Goal: Task Accomplishment & Management: Complete application form

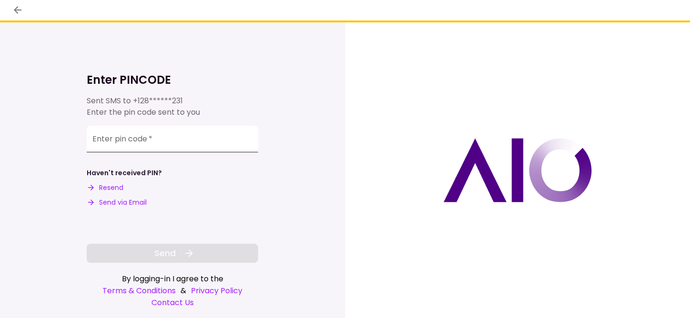
click at [156, 135] on input "Enter pin code   *" at bounding box center [173, 139] width 172 height 27
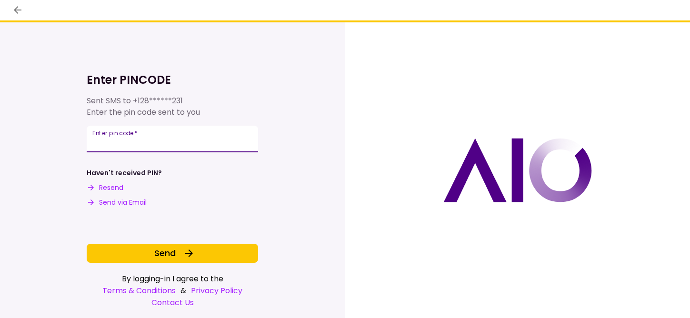
type input "******"
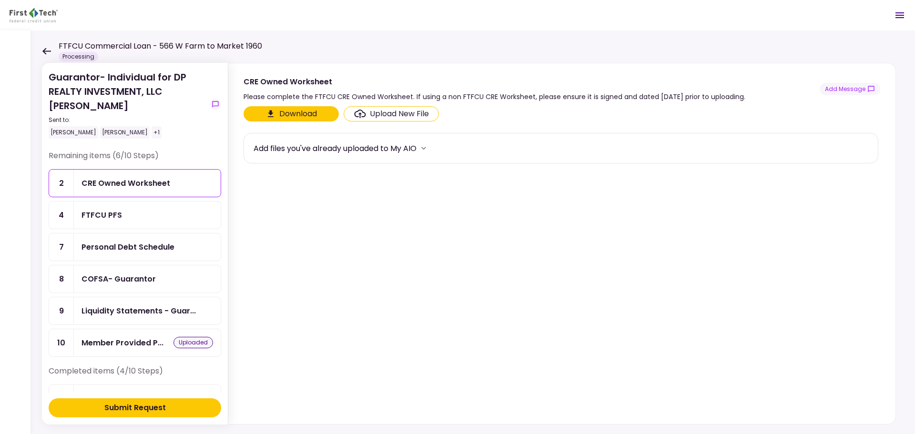
click at [41, 49] on div "Guarantor- Individual for DP REALTY INVESTMENT, LLC [PERSON_NAME] Sent to: [PER…" at bounding box center [472, 232] width 884 height 404
click at [45, 51] on icon at bounding box center [46, 51] width 9 height 7
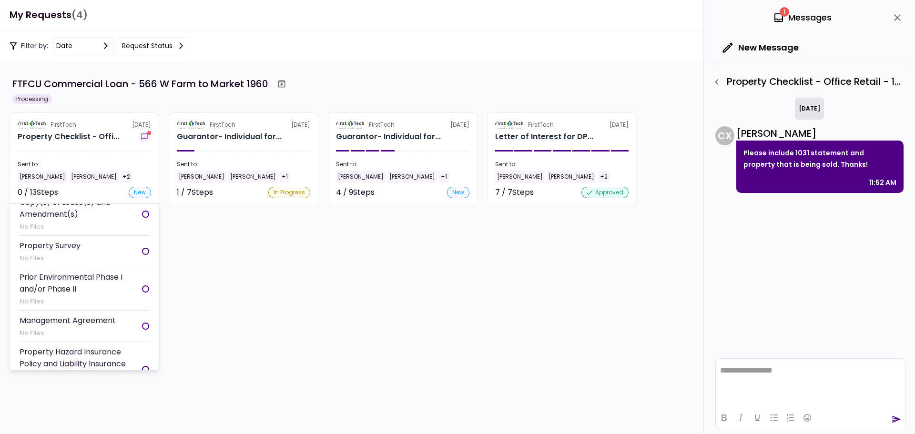
scroll to position [286, 0]
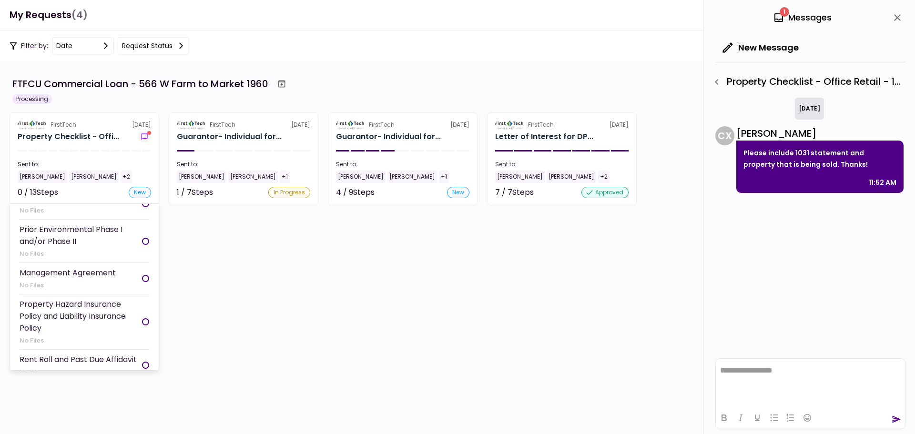
click at [66, 215] on div "No Files" at bounding box center [50, 211] width 61 height 10
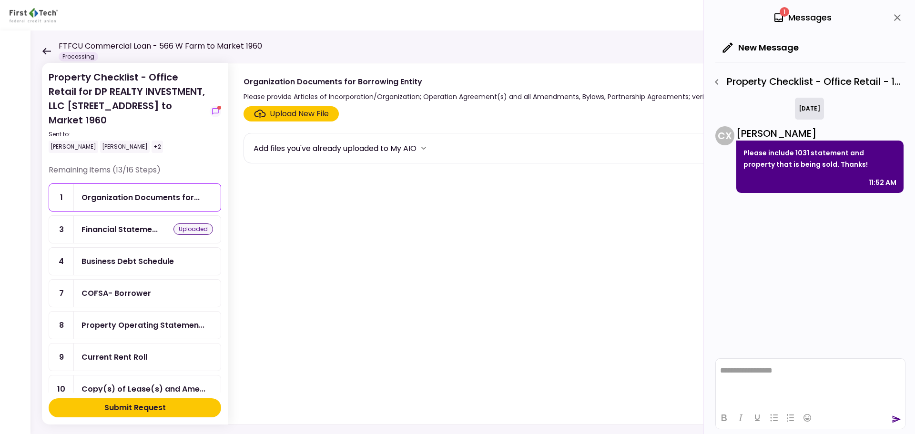
click at [289, 114] on div "Upload New File" at bounding box center [299, 113] width 59 height 11
click at [0, 0] on input "Upload New File" at bounding box center [0, 0] width 0 height 0
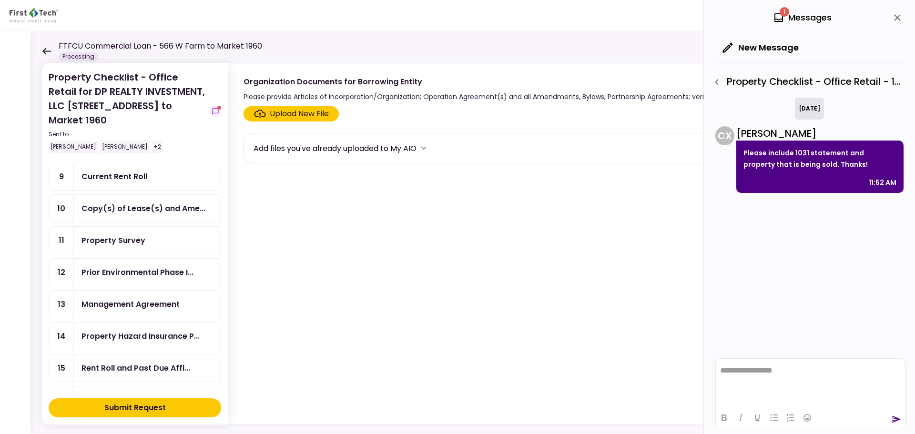
scroll to position [191, 0]
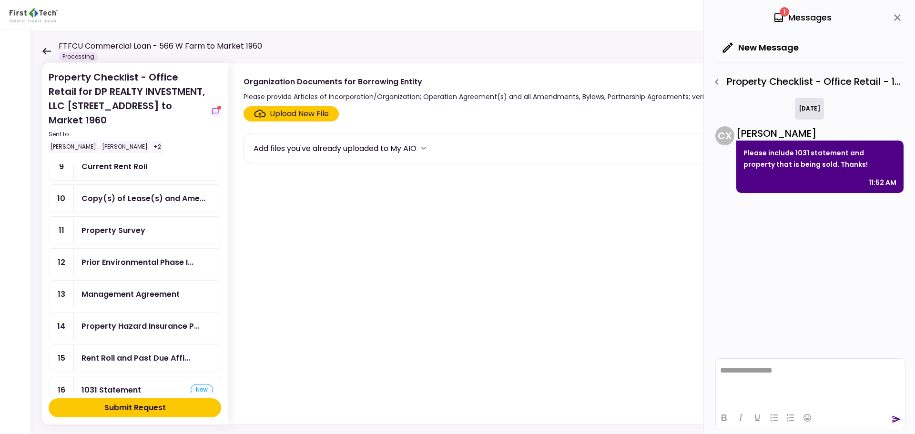
click at [112, 224] on div "Property Survey" at bounding box center [113, 230] width 64 height 12
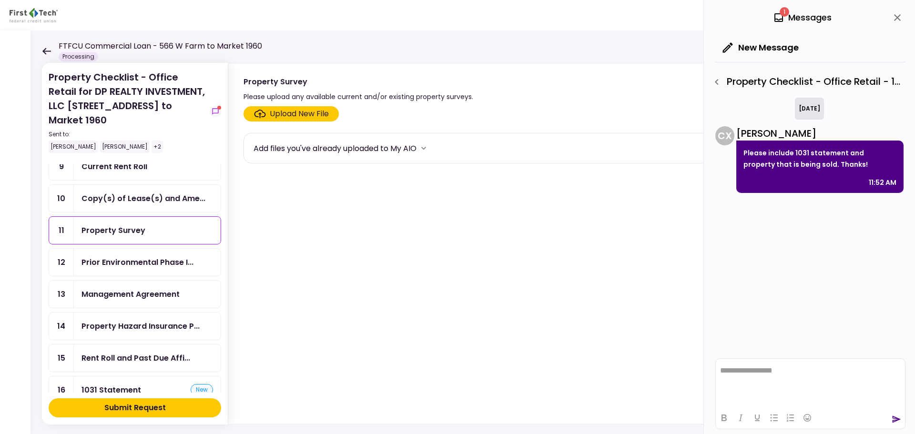
click at [141, 224] on div "Property Survey" at bounding box center [113, 230] width 64 height 12
click at [284, 119] on div "Upload New File" at bounding box center [299, 113] width 59 height 11
click at [0, 0] on input "Upload New File" at bounding box center [0, 0] width 0 height 0
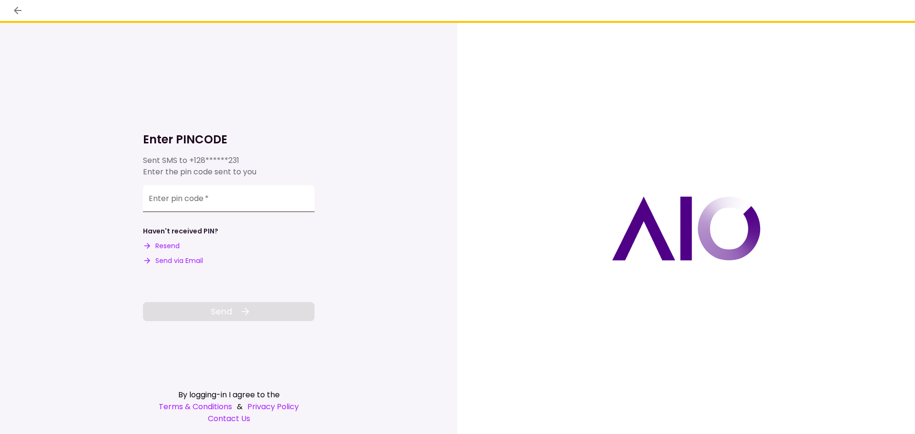
click at [243, 207] on input "Enter pin code   *" at bounding box center [229, 198] width 172 height 27
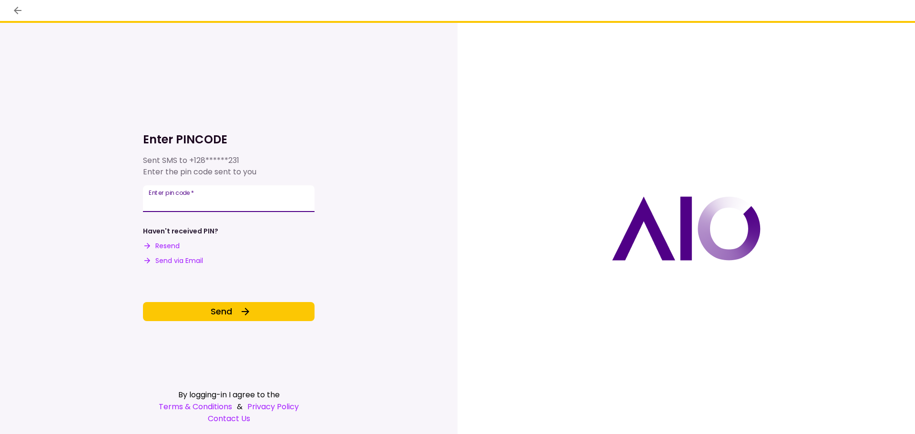
type input "******"
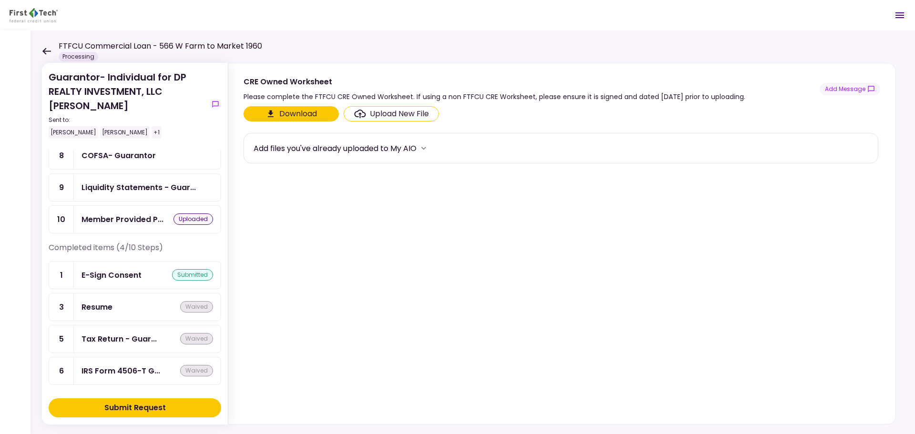
scroll to position [124, 0]
click at [46, 52] on icon at bounding box center [46, 51] width 9 height 7
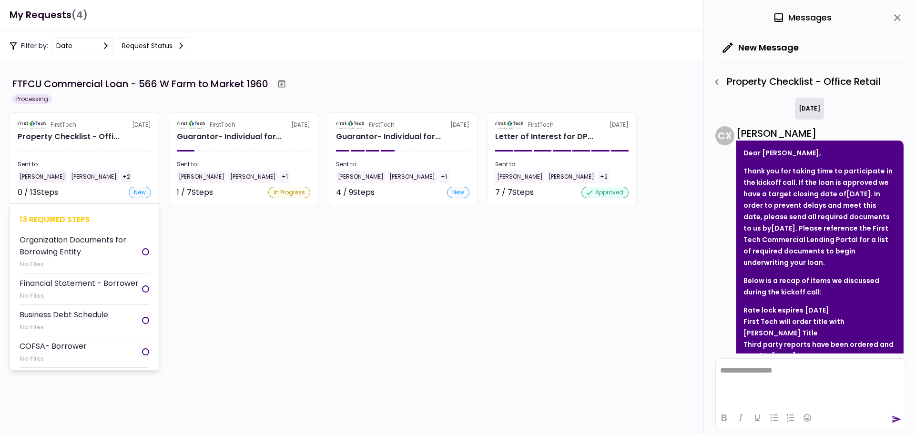
scroll to position [256, 0]
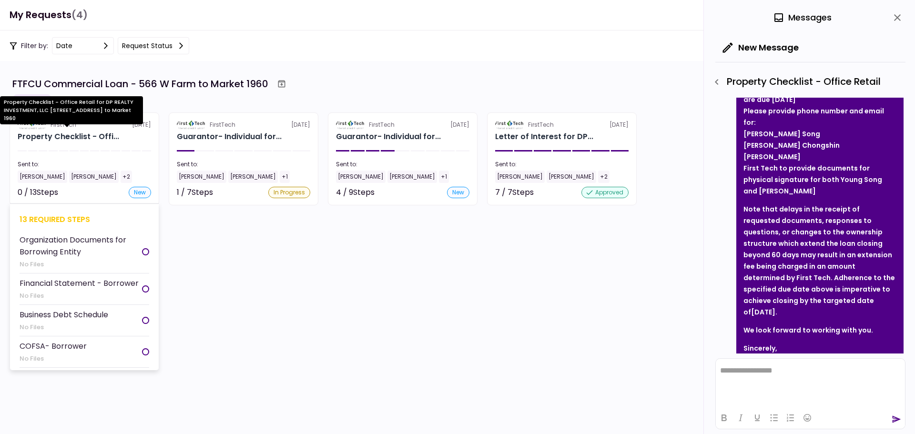
click at [72, 136] on div "Property Checklist - Offi..." at bounding box center [68, 136] width 101 height 11
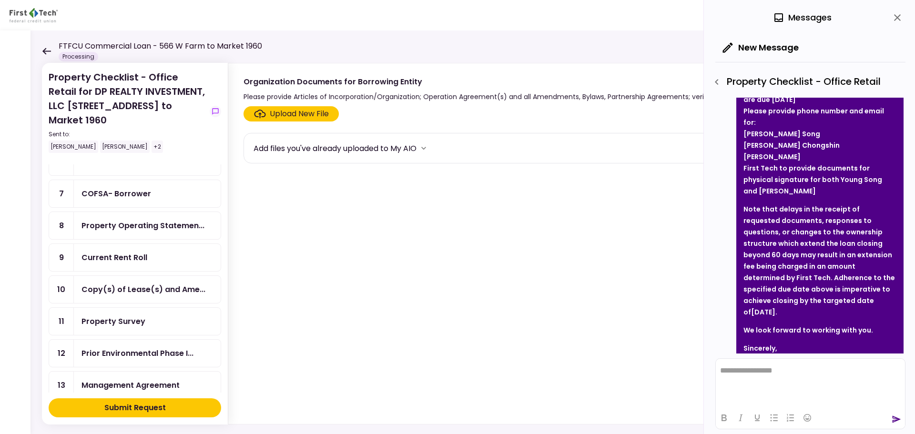
scroll to position [191, 0]
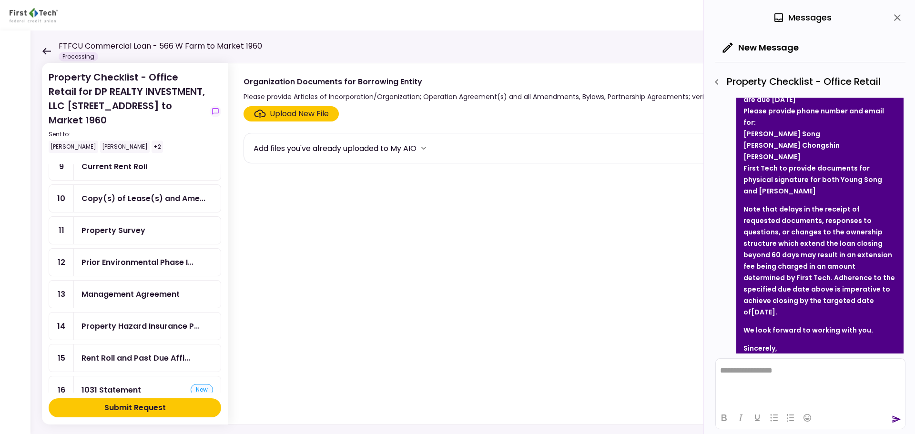
click at [131, 224] on div "Property Survey" at bounding box center [113, 230] width 64 height 12
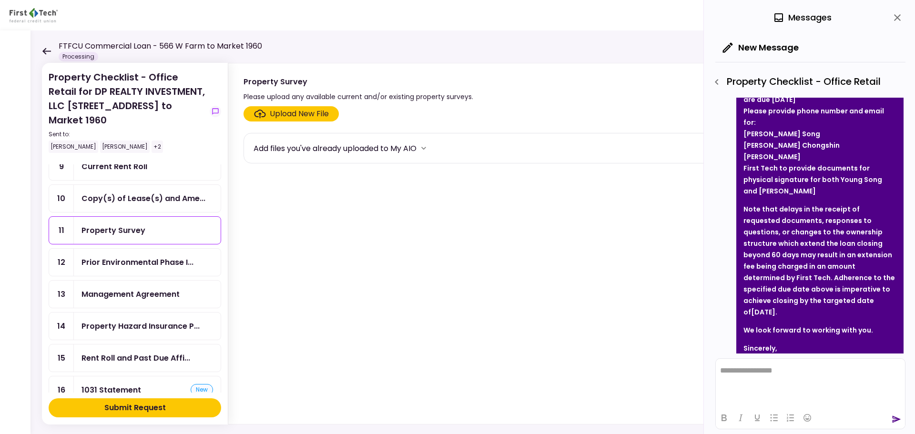
click at [289, 114] on div "Upload New File" at bounding box center [299, 113] width 59 height 11
click at [0, 0] on input "Upload New File" at bounding box center [0, 0] width 0 height 0
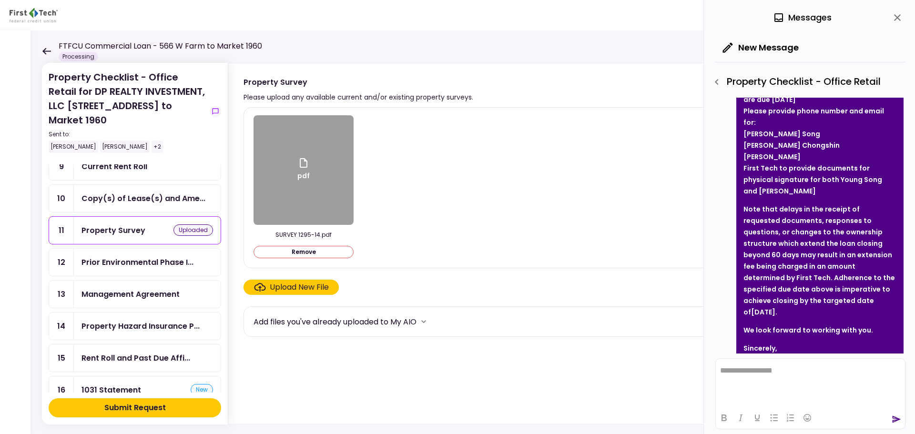
click at [280, 289] on div "Upload New File" at bounding box center [299, 287] width 59 height 11
click at [0, 0] on input "Upload New File" at bounding box center [0, 0] width 0 height 0
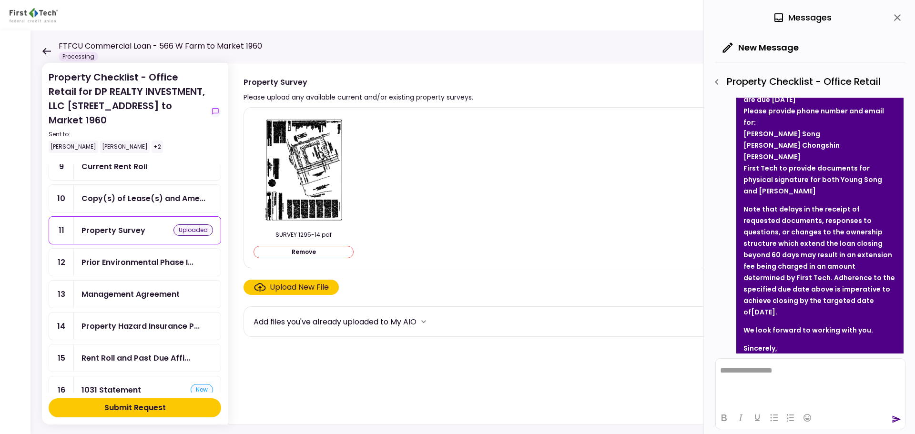
click at [157, 409] on div "Submit Request" at bounding box center [134, 407] width 61 height 11
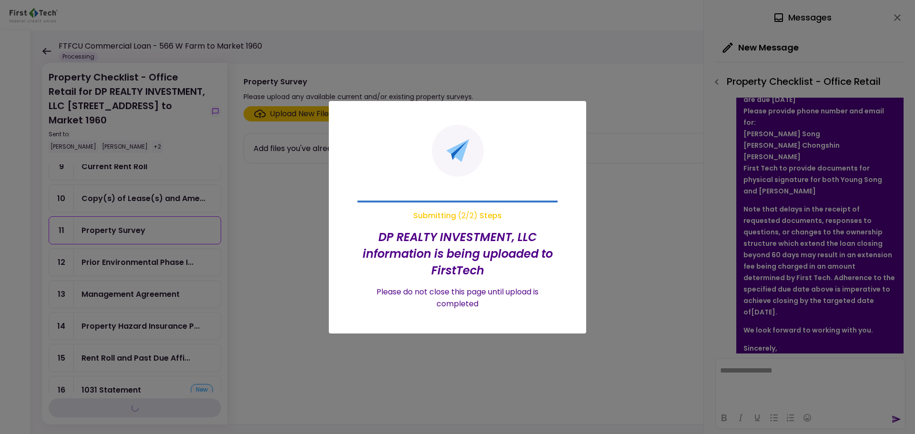
scroll to position [159, 0]
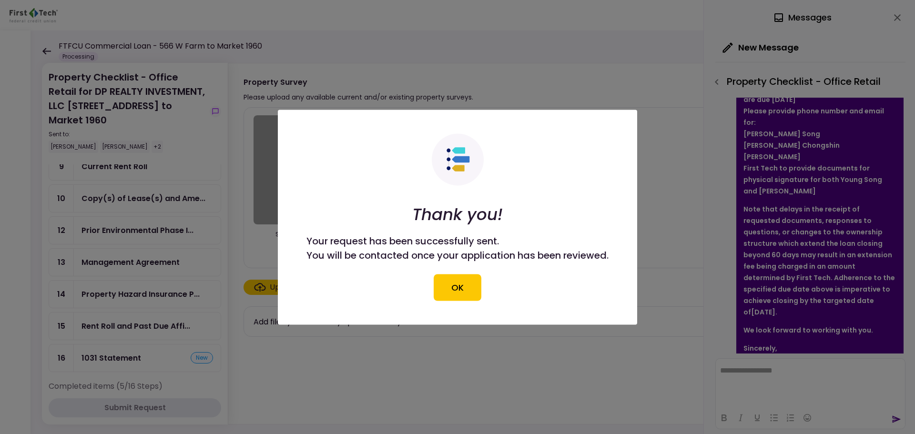
click at [455, 281] on button "OK" at bounding box center [458, 287] width 48 height 27
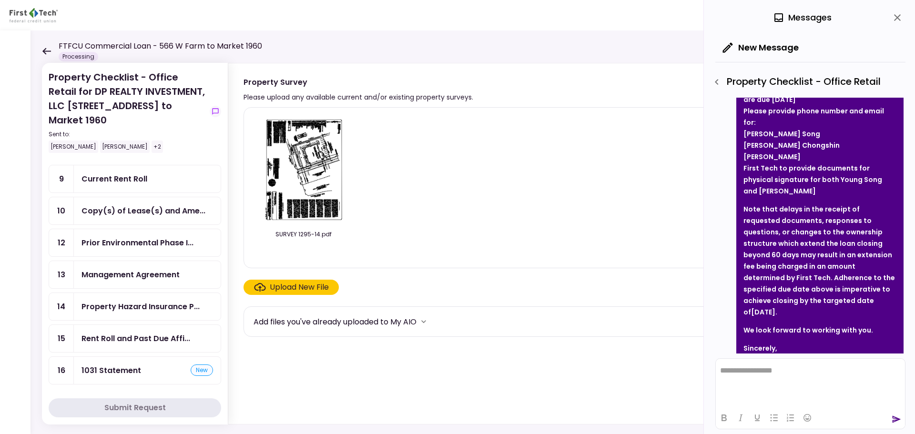
scroll to position [0, 0]
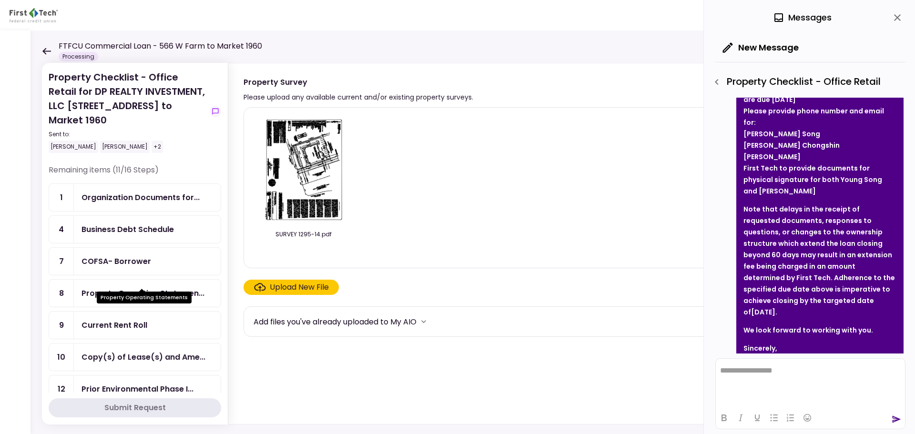
click at [117, 287] on div "Property Operating Statemen..." at bounding box center [142, 293] width 123 height 12
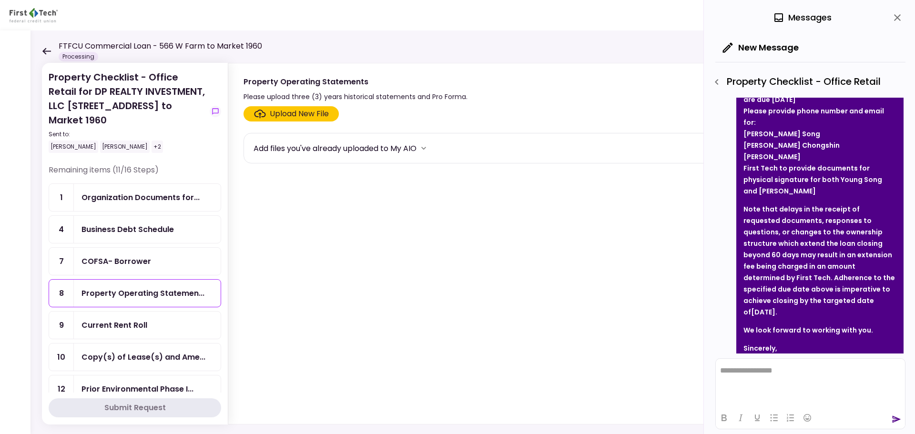
click at [269, 280] on section "Upload New File Add files you've already uploaded to My AIO" at bounding box center [561, 263] width 637 height 314
click at [115, 319] on div "Current Rent Roll" at bounding box center [114, 325] width 66 height 12
click at [304, 114] on button "Download" at bounding box center [290, 113] width 95 height 15
